Goal: Transaction & Acquisition: Purchase product/service

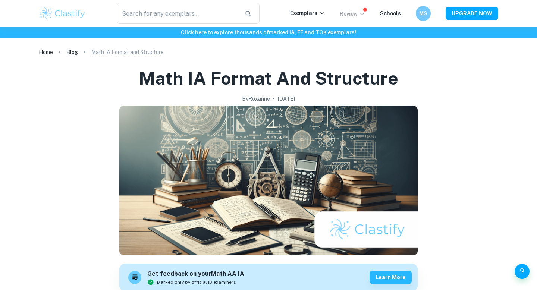
click at [352, 12] on p "Review" at bounding box center [352, 14] width 25 height 8
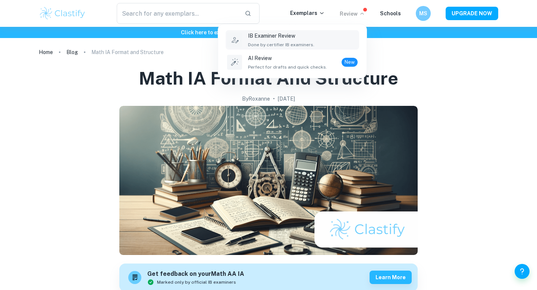
click at [311, 37] on div "IB Examiner Review Done by certifier IB examiners." at bounding box center [303, 40] width 110 height 16
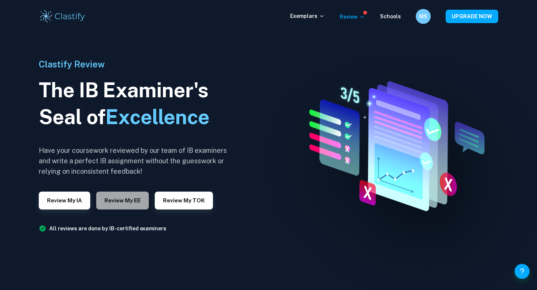
click at [104, 202] on button "Review my EE" at bounding box center [122, 201] width 53 height 18
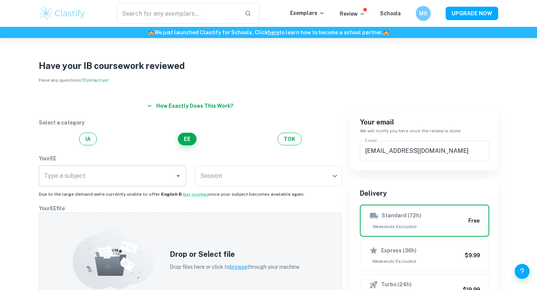
click at [167, 172] on input "Type a subject" at bounding box center [106, 176] width 129 height 14
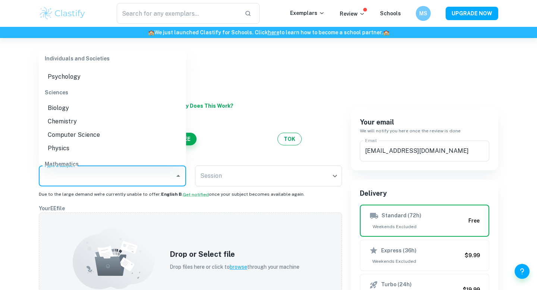
scroll to position [143, 0]
click at [69, 106] on li "Biology" at bounding box center [112, 108] width 147 height 13
type input "Biology"
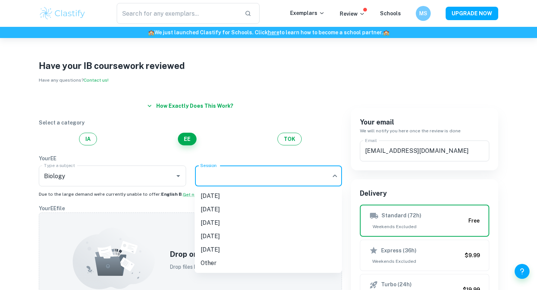
click at [263, 174] on body "We value your privacy We use cookies to enhance your browsing experience, serve…" at bounding box center [268, 183] width 537 height 290
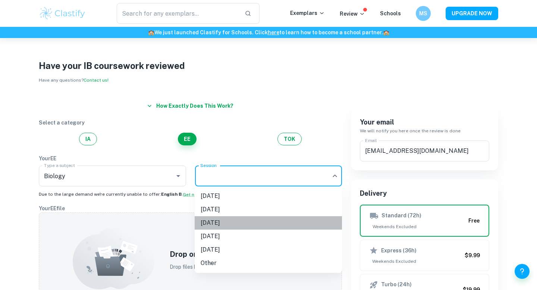
click at [235, 219] on li "[DATE]" at bounding box center [268, 222] width 147 height 13
type input "M26"
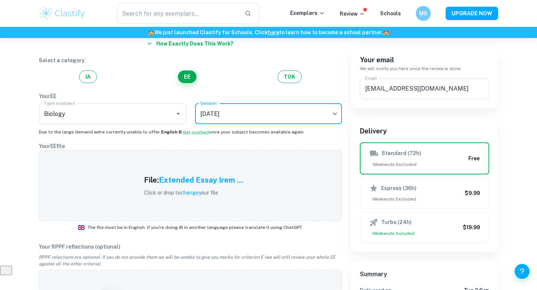
scroll to position [62, 0]
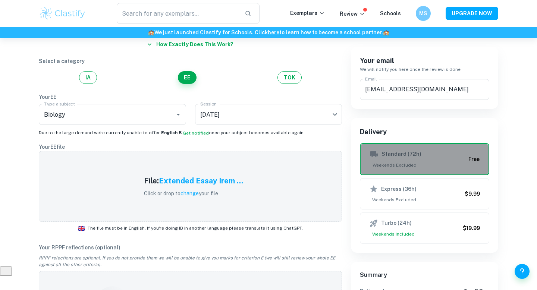
click at [405, 155] on h6 "Standard (72h)" at bounding box center [401, 154] width 40 height 9
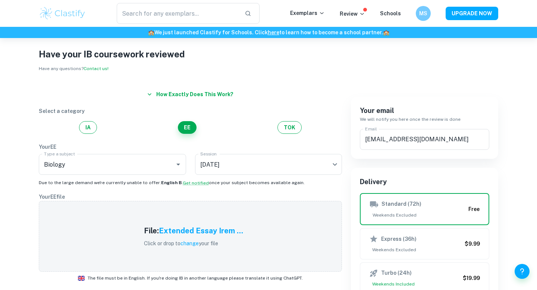
scroll to position [15, 0]
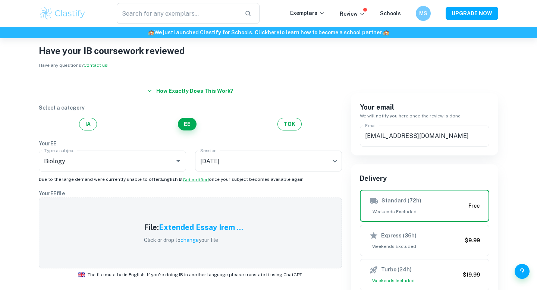
click at [174, 89] on button "How exactly does this work?" at bounding box center [190, 90] width 92 height 13
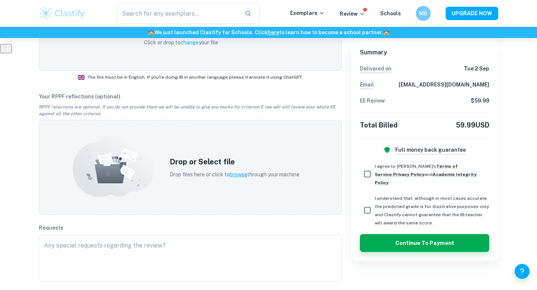
scroll to position [0, 0]
